Goal: Task Accomplishment & Management: Use online tool/utility

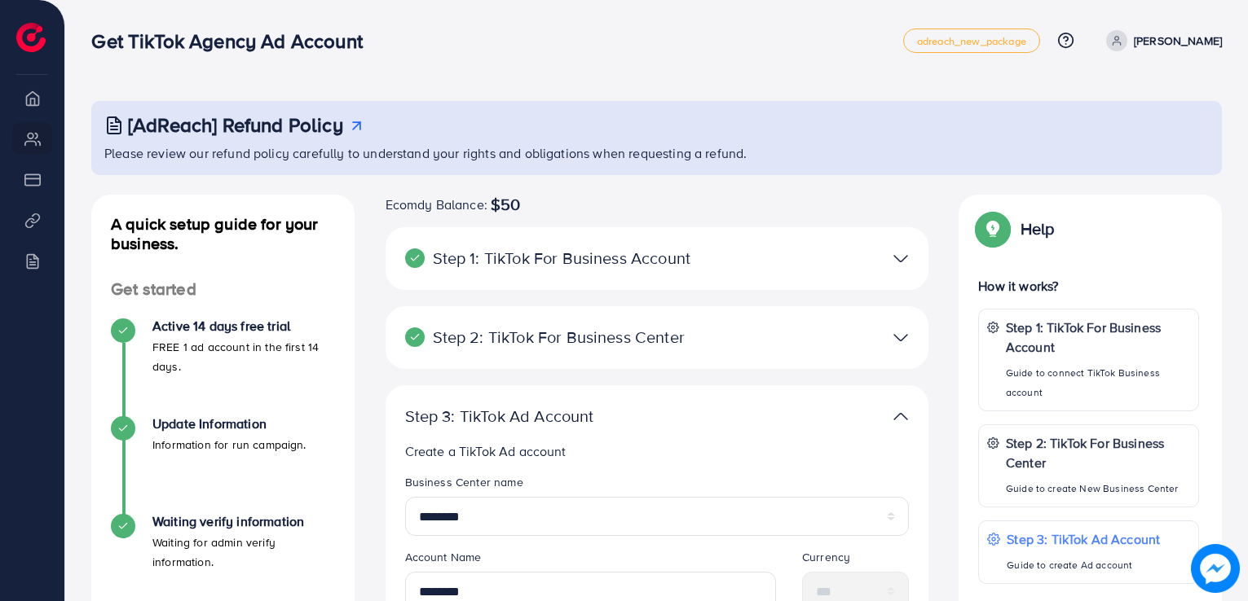
scroll to position [398, 0]
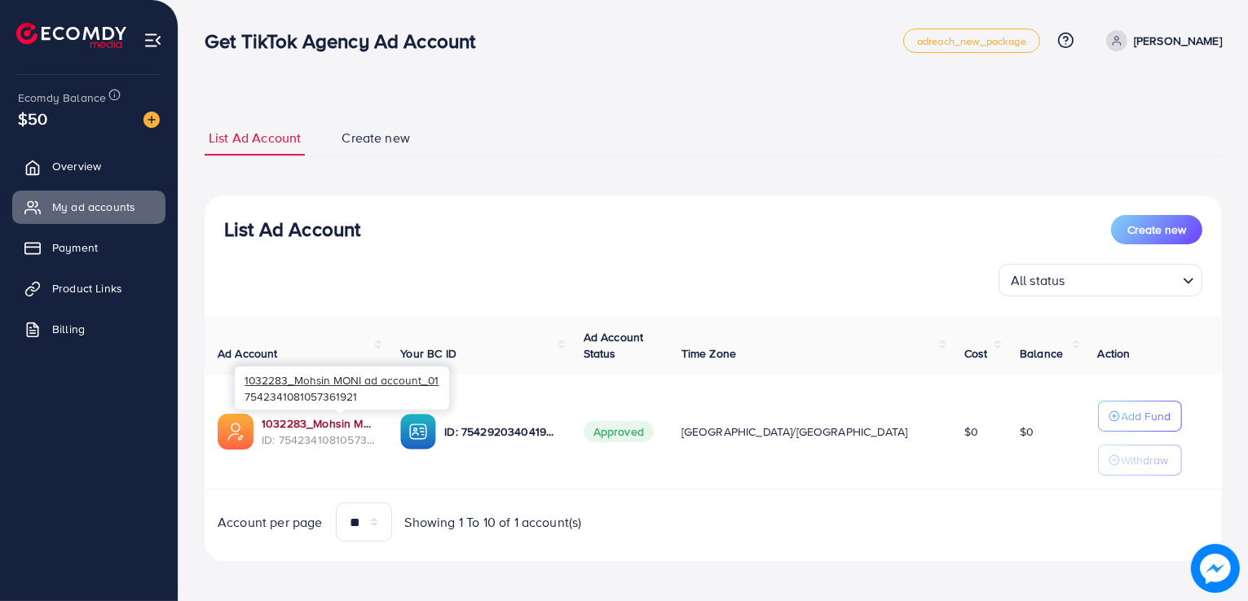
click at [310, 423] on link "1032283_Mohsin MONI ad account_01" at bounding box center [318, 424] width 112 height 16
click at [90, 288] on span "Product Links" at bounding box center [91, 288] width 70 height 16
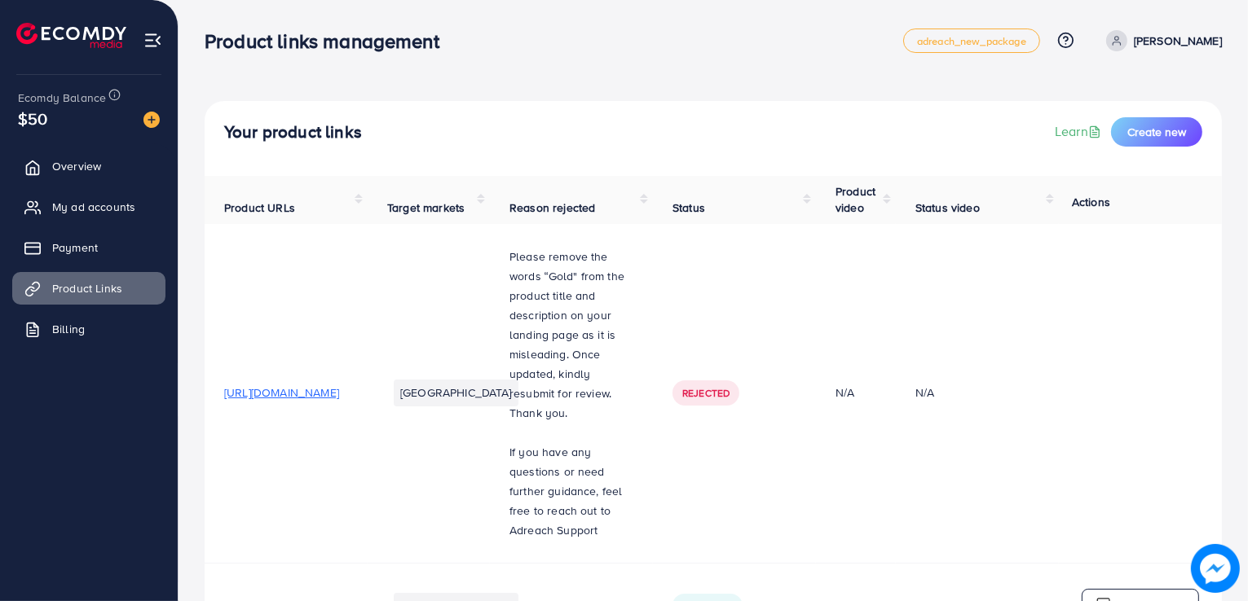
scroll to position [105, 0]
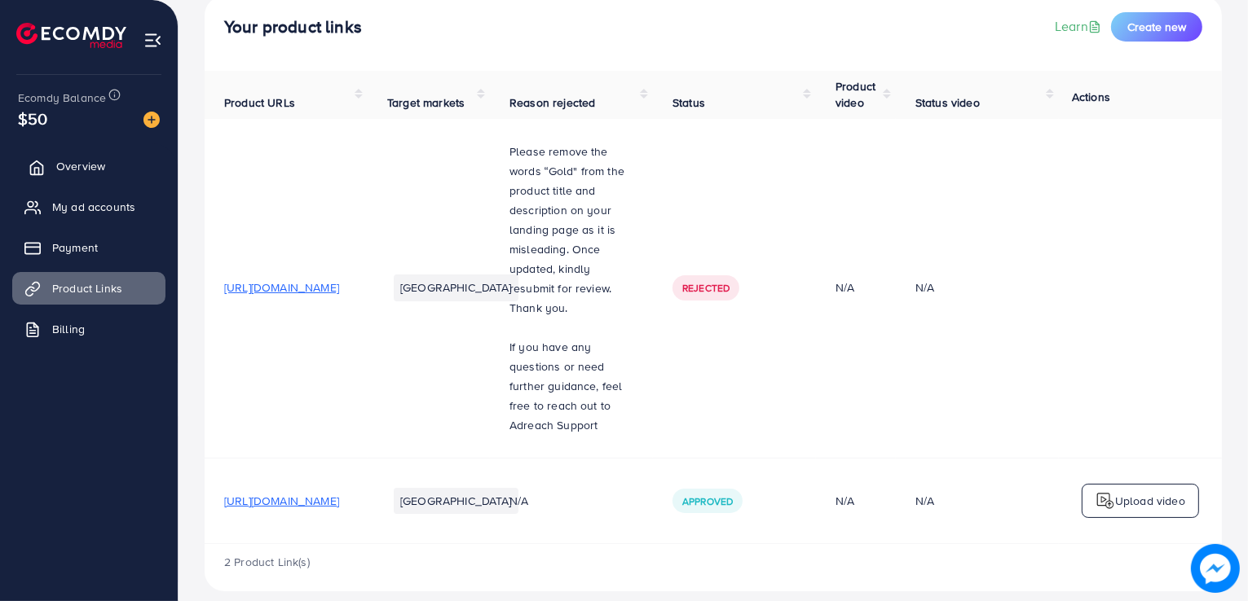
click at [99, 164] on span "Overview" at bounding box center [80, 166] width 49 height 16
